Goal: Navigation & Orientation: Find specific page/section

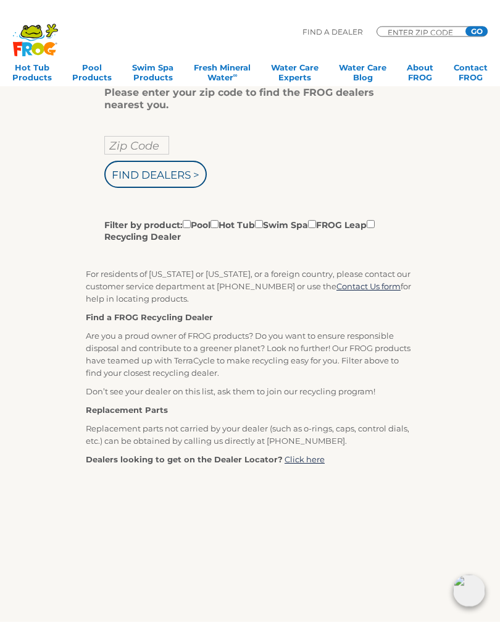
scroll to position [171, 0]
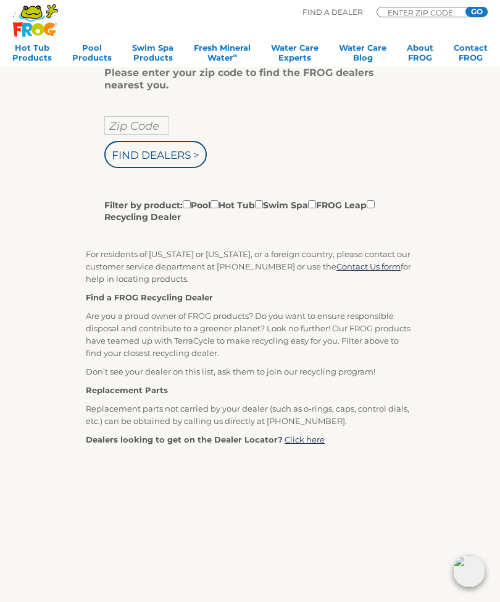
click at [136, 123] on input "Zip Code" at bounding box center [136, 125] width 65 height 19
type input "Zip Code"
click at [146, 158] on input "Find Dealers >" at bounding box center [155, 154] width 103 height 27
type input "Zip Code"
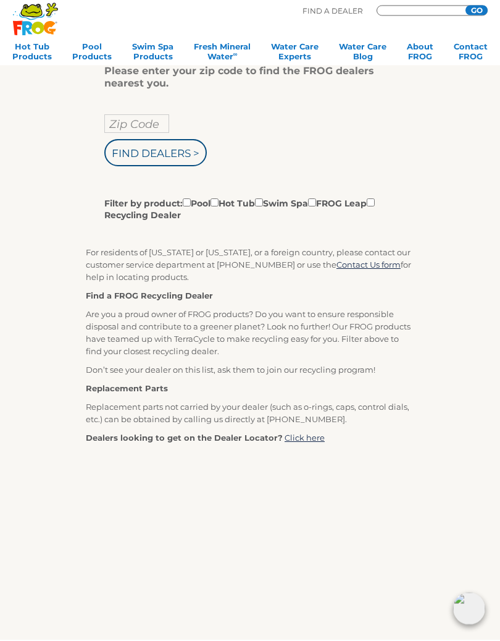
click at [137, 125] on input "Zip Code" at bounding box center [136, 125] width 65 height 19
type input "ENTER ZIP CODE"
type input "92821"
click at [156, 155] on input "Find Dealers >" at bounding box center [155, 154] width 103 height 27
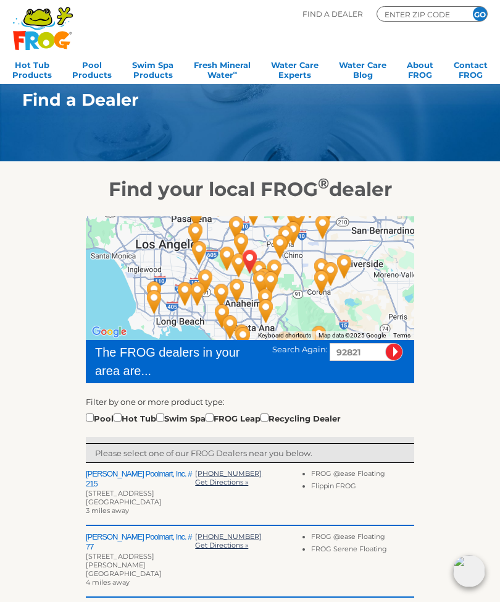
click at [132, 439] on div at bounding box center [250, 440] width 329 height 7
click at [122, 421] on input "checkbox" at bounding box center [118, 417] width 8 height 8
checkbox input "true"
click at [121, 489] on div "[STREET_ADDRESS]" at bounding box center [140, 493] width 109 height 9
click at [114, 497] on div "[GEOGRAPHIC_DATA]" at bounding box center [140, 501] width 109 height 9
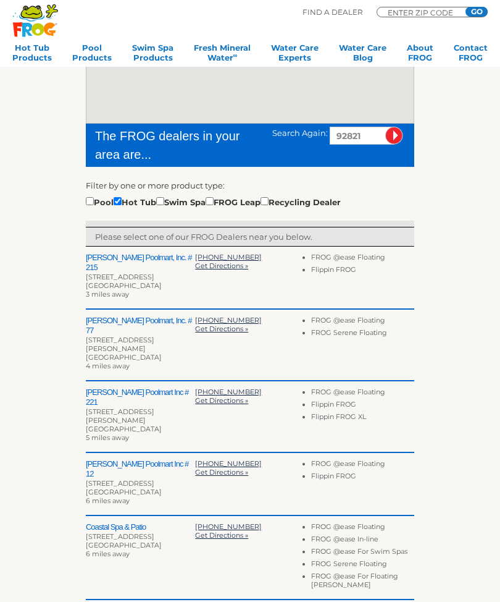
scroll to position [216, 0]
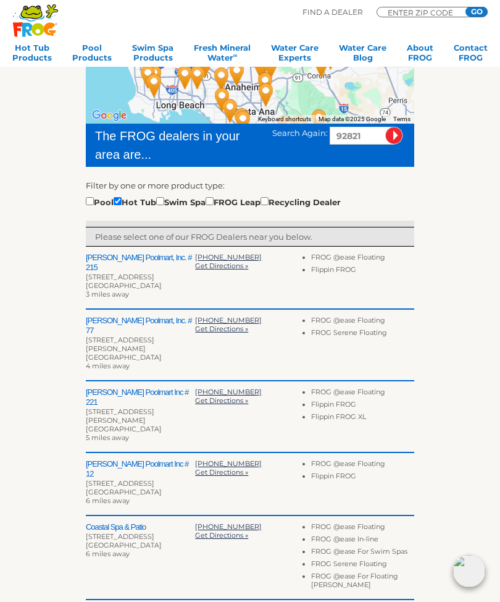
click at [130, 281] on div "[GEOGRAPHIC_DATA]" at bounding box center [140, 285] width 109 height 9
click at [353, 264] on li "FROG @ease Floating" at bounding box center [362, 259] width 103 height 12
click at [112, 281] on div "[GEOGRAPHIC_DATA]" at bounding box center [140, 285] width 109 height 9
click at [137, 272] on div "[STREET_ADDRESS]" at bounding box center [140, 276] width 109 height 9
click at [127, 290] on span "3 miles away" at bounding box center [107, 294] width 43 height 9
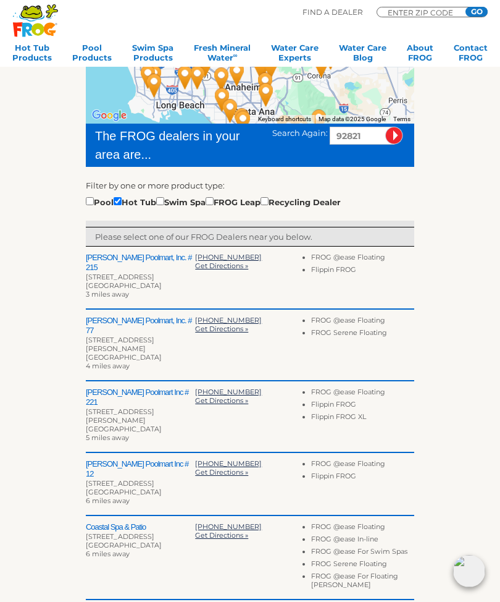
click at [138, 256] on h2 "[PERSON_NAME] Poolmart, Inc. # 215" at bounding box center [140, 263] width 109 height 20
